Goal: Information Seeking & Learning: Learn about a topic

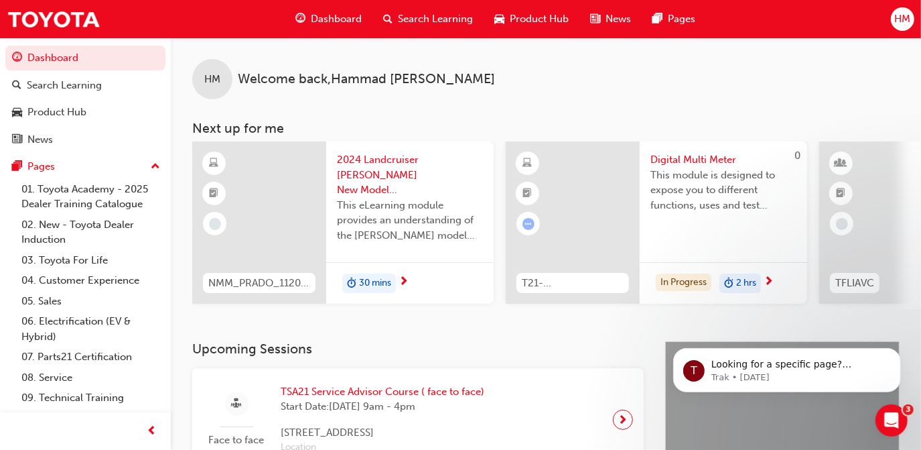
click at [541, 96] on div "HM Welcome back , [PERSON_NAME]" at bounding box center [546, 69] width 750 height 62
click at [432, 27] on div "Search Learning" at bounding box center [427, 18] width 111 height 27
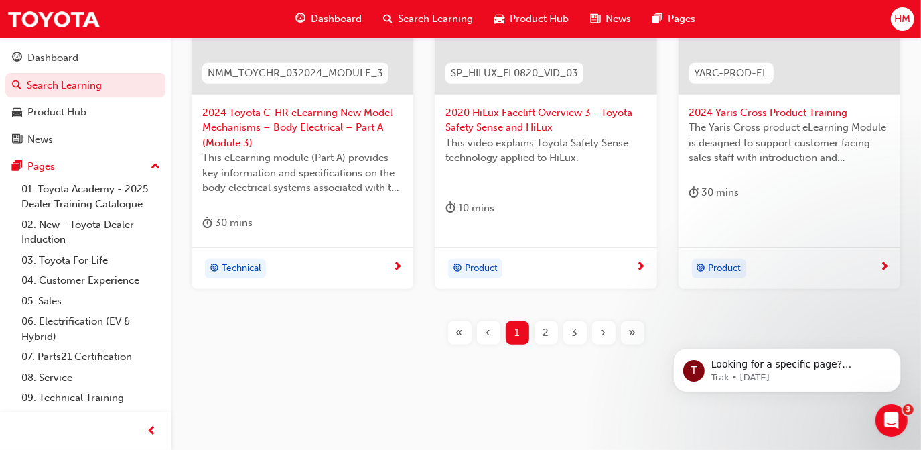
scroll to position [686, 0]
click at [545, 324] on span "2" at bounding box center [546, 331] width 6 height 15
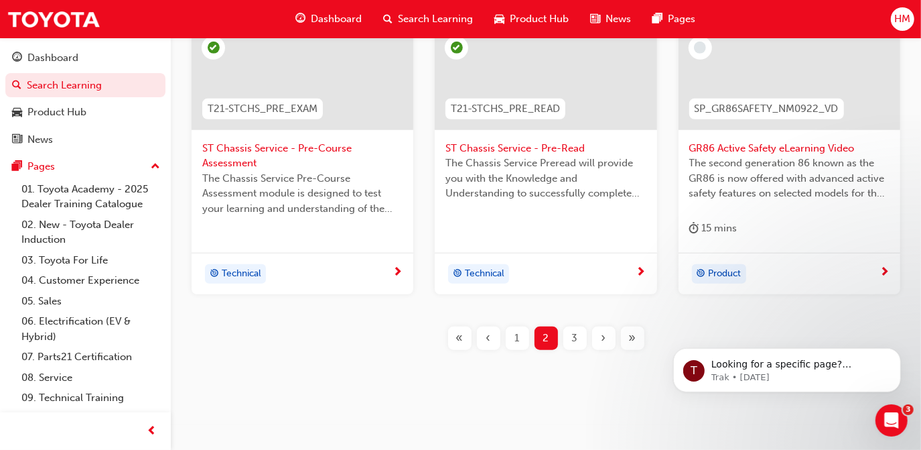
scroll to position [656, 0]
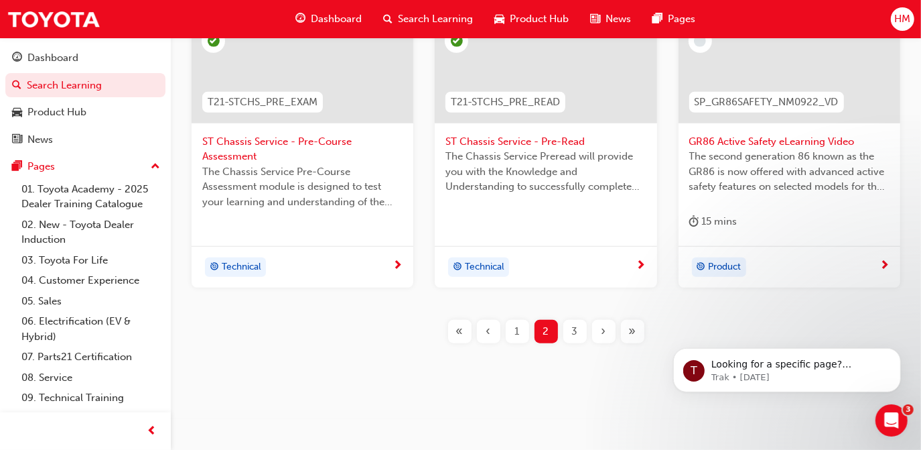
click at [576, 328] on span "3" at bounding box center [575, 331] width 6 height 15
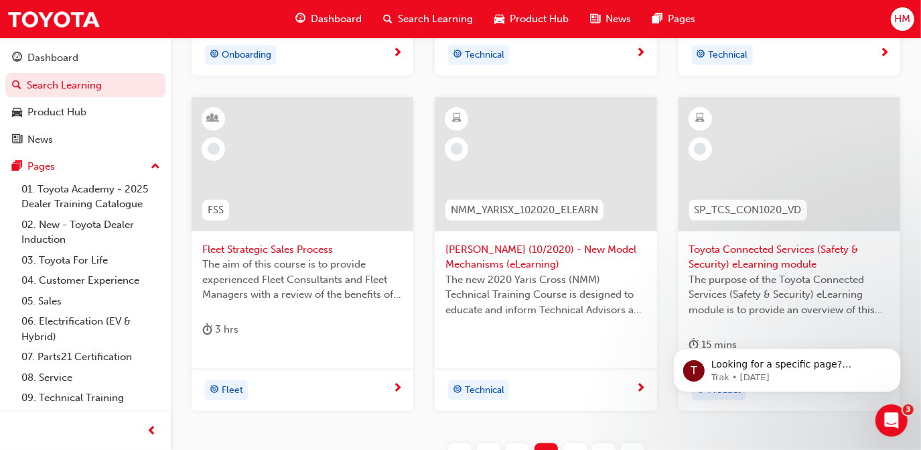
scroll to position [38, 0]
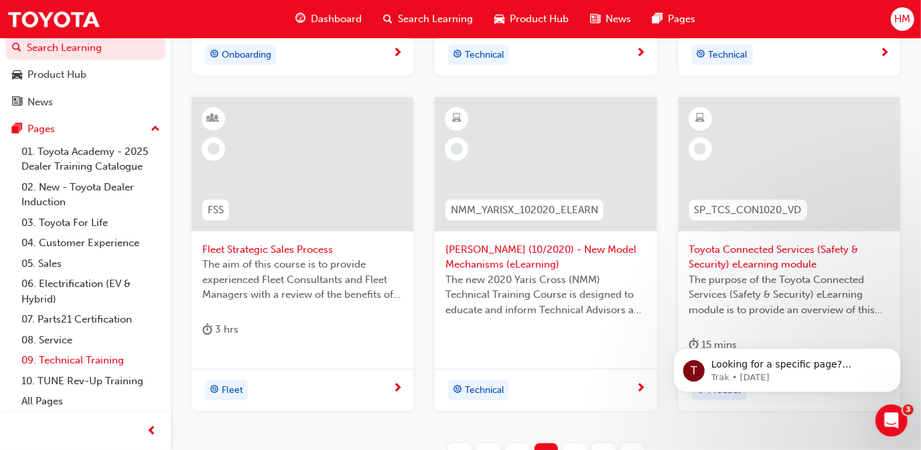
click at [97, 360] on link "09. Technical Training" at bounding box center [90, 360] width 149 height 21
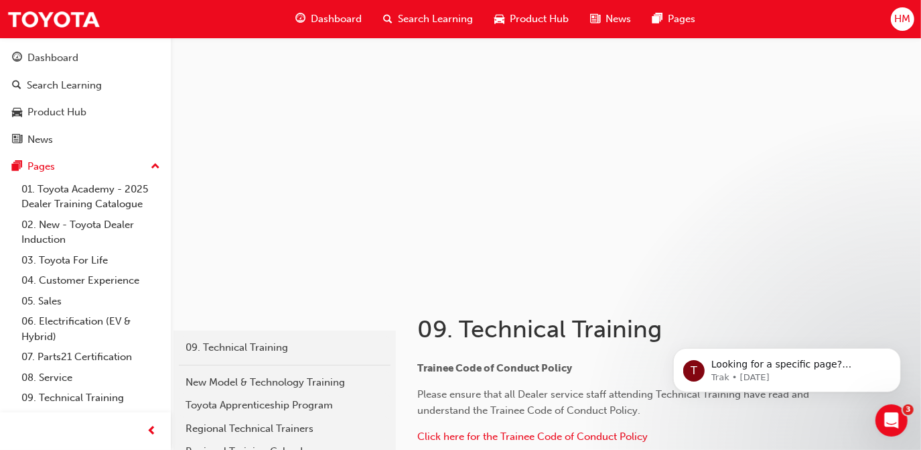
click at [439, 17] on span "Search Learning" at bounding box center [435, 18] width 75 height 15
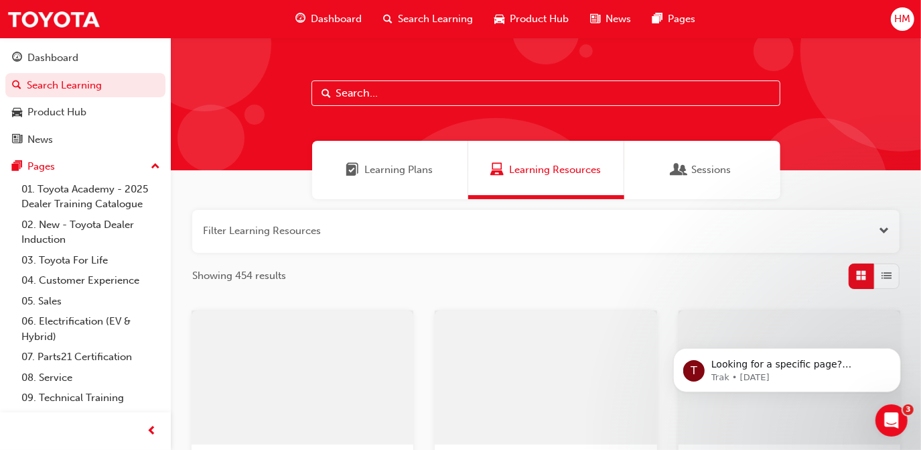
click at [373, 94] on input "text" at bounding box center [546, 92] width 469 height 25
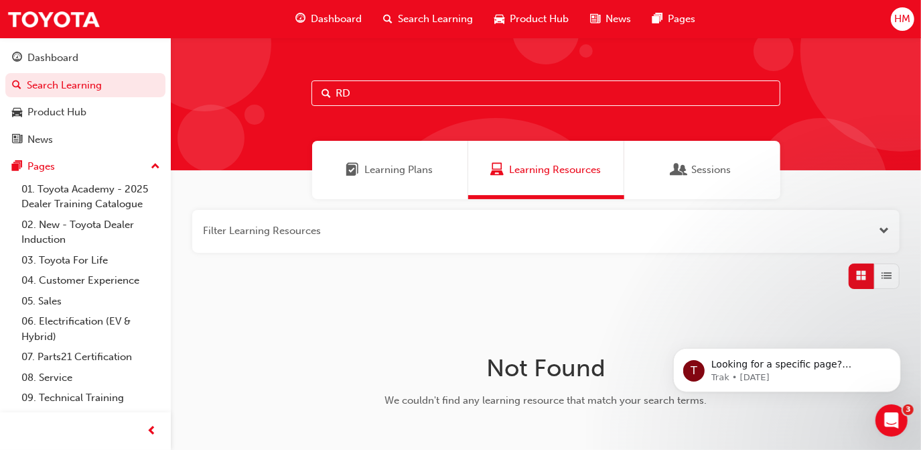
type input "R"
